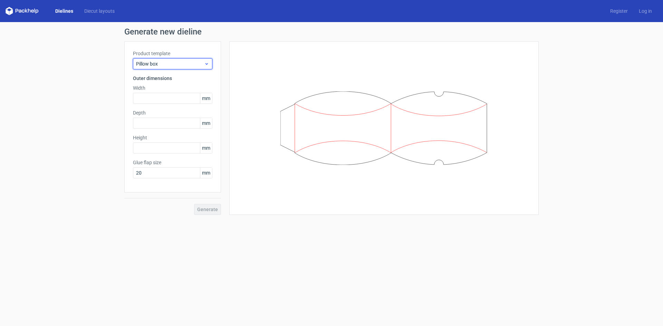
click at [154, 62] on span "Pillow box" at bounding box center [170, 63] width 68 height 7
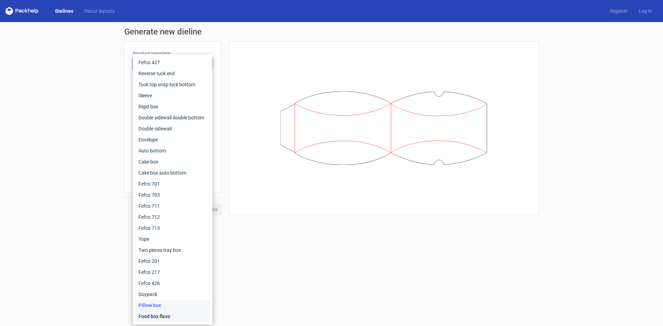
click at [165, 316] on div "Food box flexo" at bounding box center [173, 316] width 74 height 11
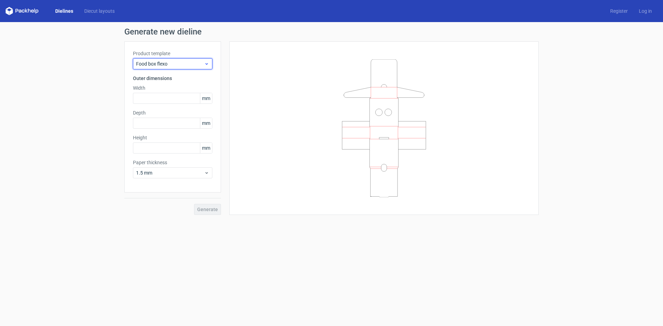
click at [152, 62] on span "Food box flexo" at bounding box center [170, 63] width 68 height 7
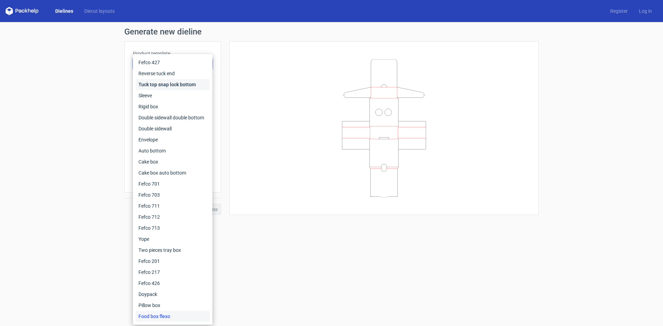
click at [151, 83] on div "Tuck top snap lock bottom" at bounding box center [173, 84] width 74 height 11
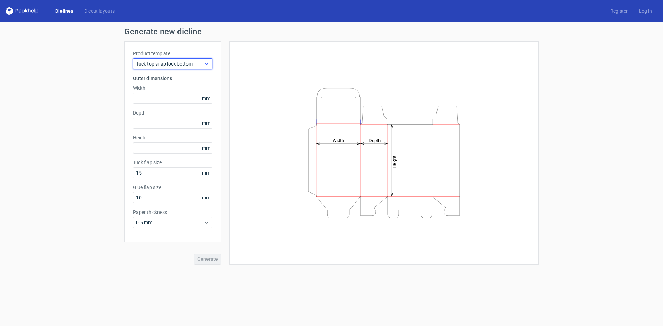
click at [156, 63] on span "Tuck top snap lock bottom" at bounding box center [170, 63] width 68 height 7
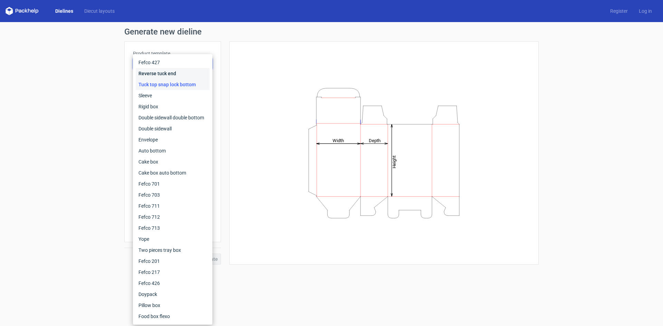
click at [157, 76] on div "Reverse tuck end" at bounding box center [173, 73] width 74 height 11
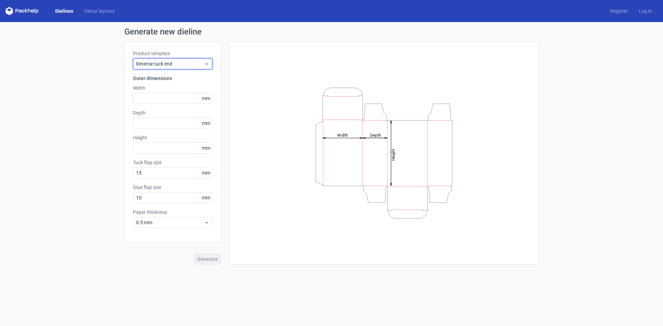
click at [160, 65] on span "Reverse tuck end" at bounding box center [170, 63] width 68 height 7
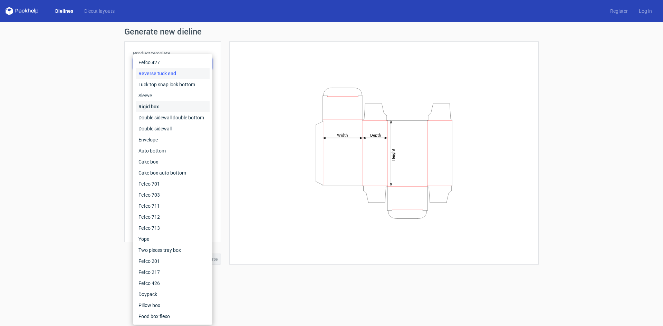
click at [153, 104] on div "Rigid box" at bounding box center [173, 106] width 74 height 11
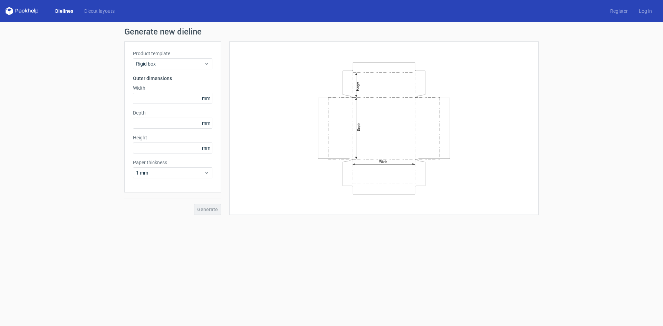
click at [155, 70] on div "Product template Rigid box Outer dimensions Width mm Depth mm Height mm Paper t…" at bounding box center [172, 116] width 97 height 151
click at [158, 64] on span "Rigid box" at bounding box center [170, 63] width 68 height 7
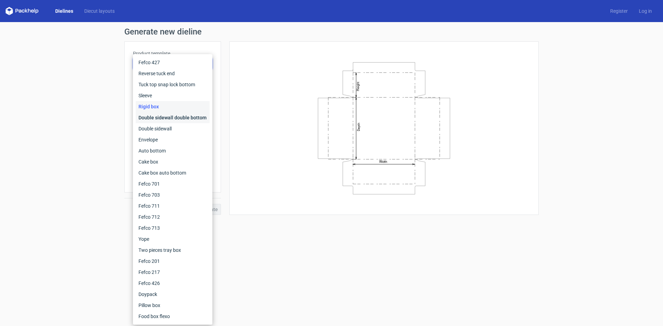
click at [152, 118] on div "Double sidewall double bottom" at bounding box center [173, 117] width 74 height 11
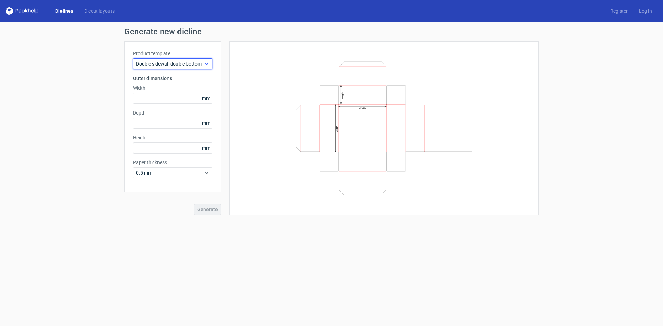
click at [161, 64] on span "Double sidewall double bottom" at bounding box center [170, 63] width 68 height 7
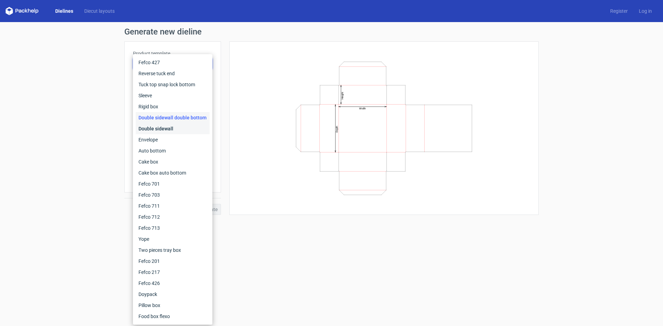
click at [154, 128] on div "Double sidewall" at bounding box center [173, 128] width 74 height 11
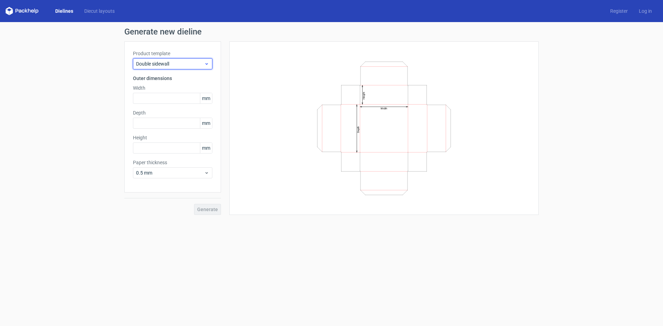
click at [160, 65] on span "Double sidewall" at bounding box center [170, 63] width 68 height 7
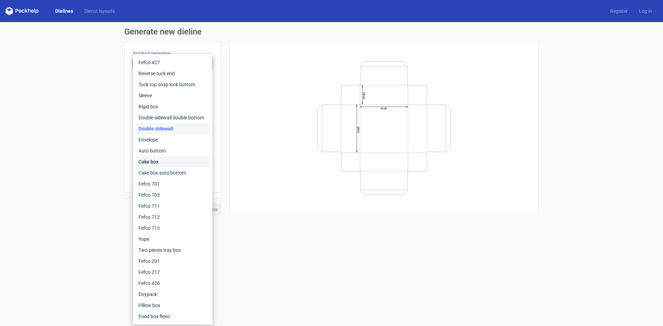
click at [158, 161] on div "Cake box" at bounding box center [173, 161] width 74 height 11
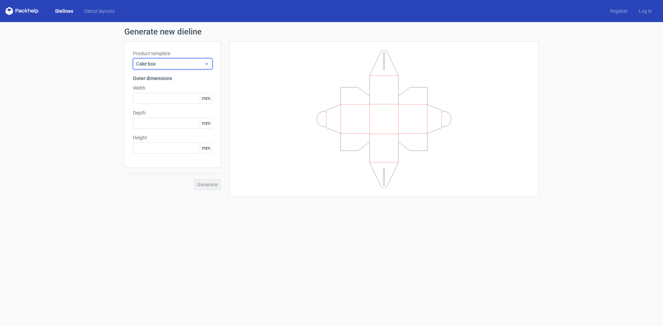
click at [169, 66] on span "Cake box" at bounding box center [170, 63] width 68 height 7
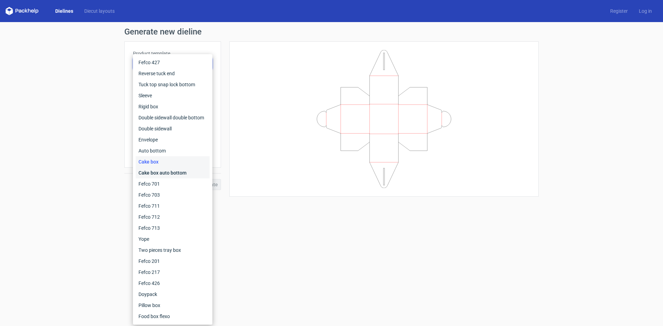
click at [162, 170] on div "Cake box auto bottom" at bounding box center [173, 172] width 74 height 11
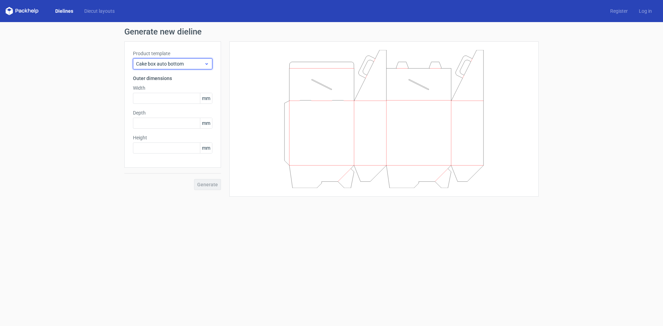
click at [161, 63] on span "Cake box auto bottom" at bounding box center [170, 63] width 68 height 7
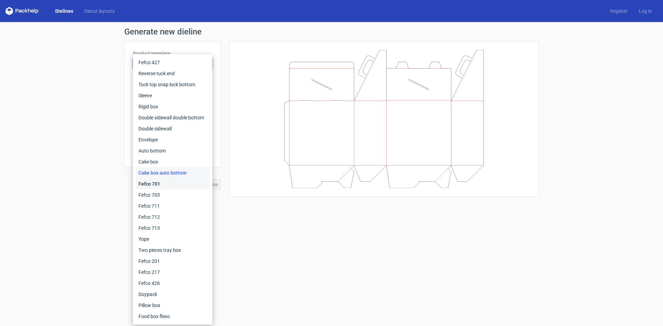
click at [154, 184] on div "Fefco 701" at bounding box center [173, 183] width 74 height 11
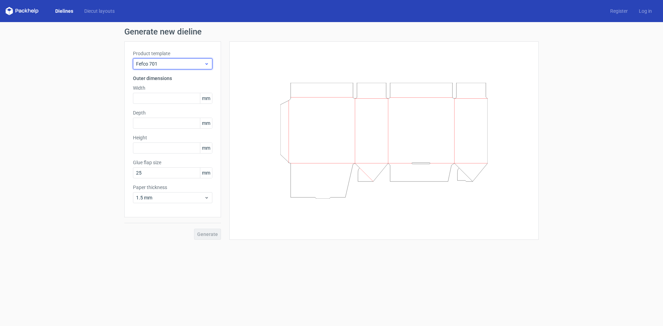
click at [155, 64] on span "Fefco 701" at bounding box center [170, 63] width 68 height 7
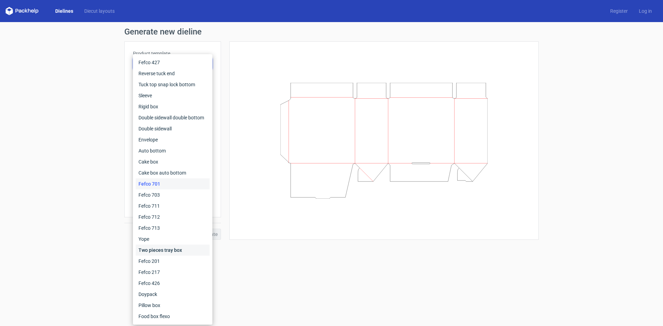
click at [175, 249] on div "Two pieces tray box" at bounding box center [173, 250] width 74 height 11
